Goal: Check status: Check status

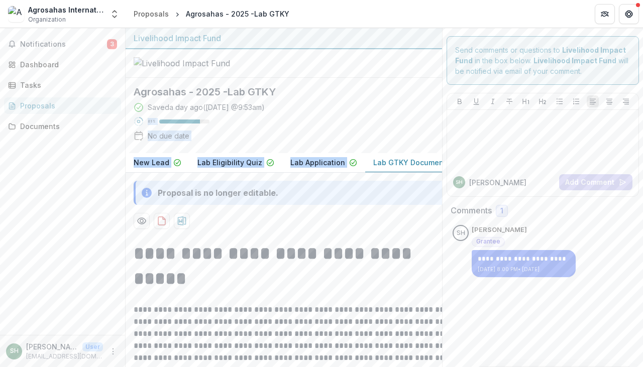
drag, startPoint x: 359, startPoint y: 162, endPoint x: 365, endPoint y: 192, distance: 30.7
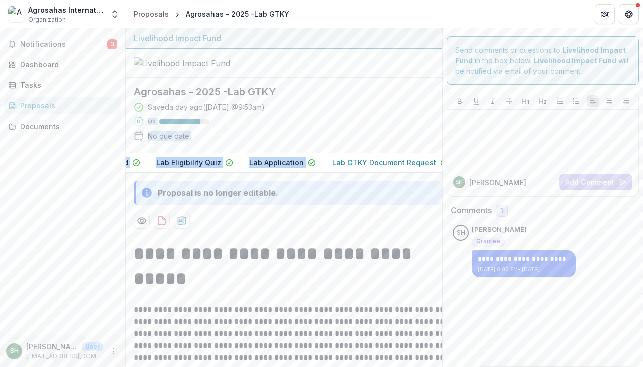
scroll to position [0, 46]
click at [385, 168] on p "Lab GTKY Document Request" at bounding box center [380, 162] width 104 height 11
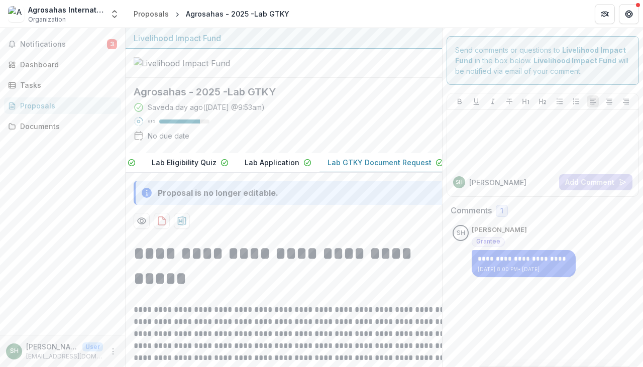
click at [317, 229] on div at bounding box center [295, 221] width 322 height 16
